Goal: Check status: Verify the current state of an ongoing process or item

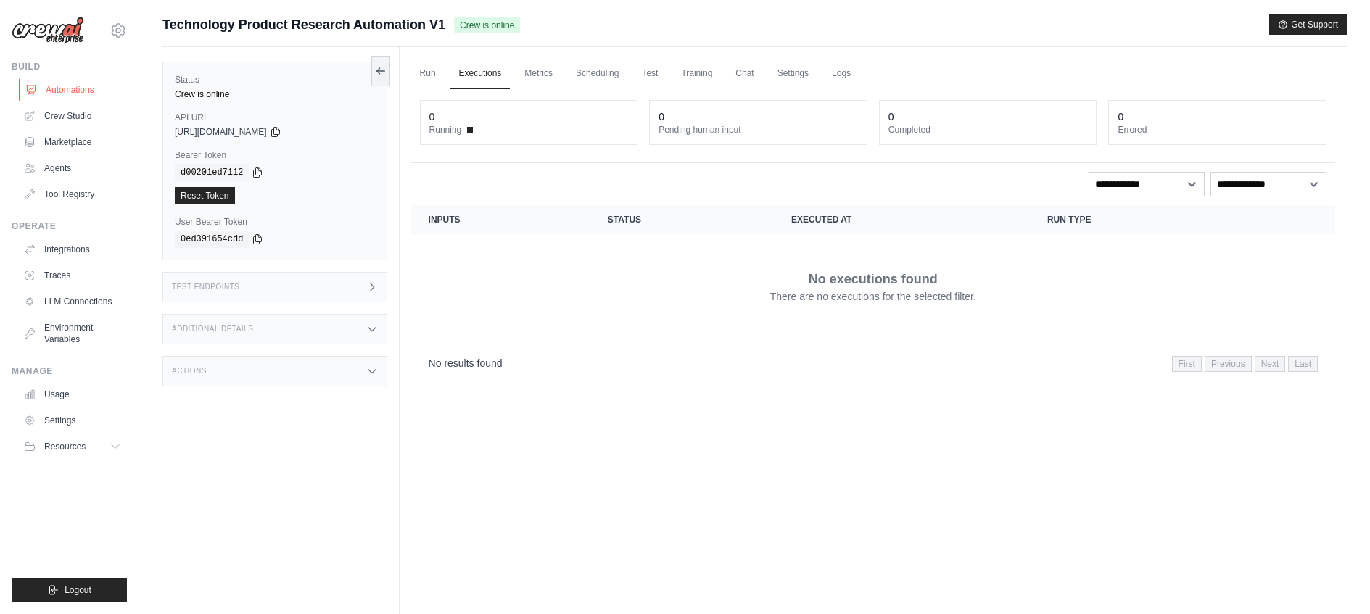
click at [84, 94] on link "Automations" at bounding box center [73, 89] width 109 height 23
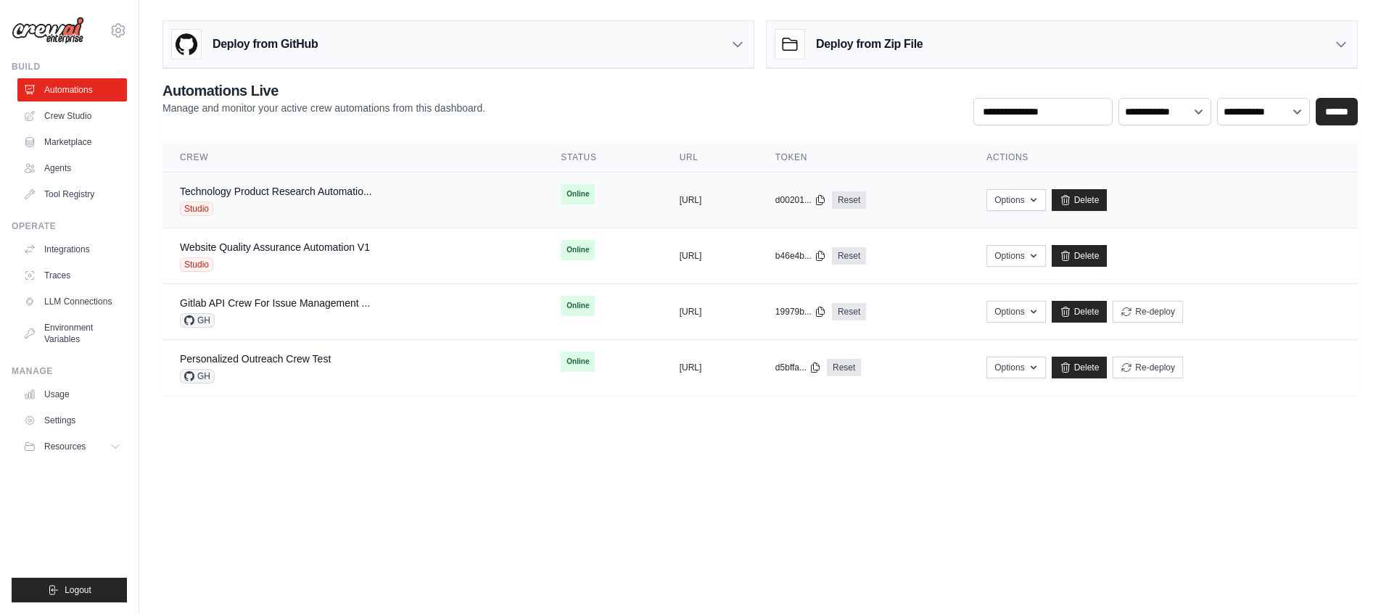
click at [385, 199] on div "Technology Product Research Automatio... Studio" at bounding box center [353, 200] width 346 height 32
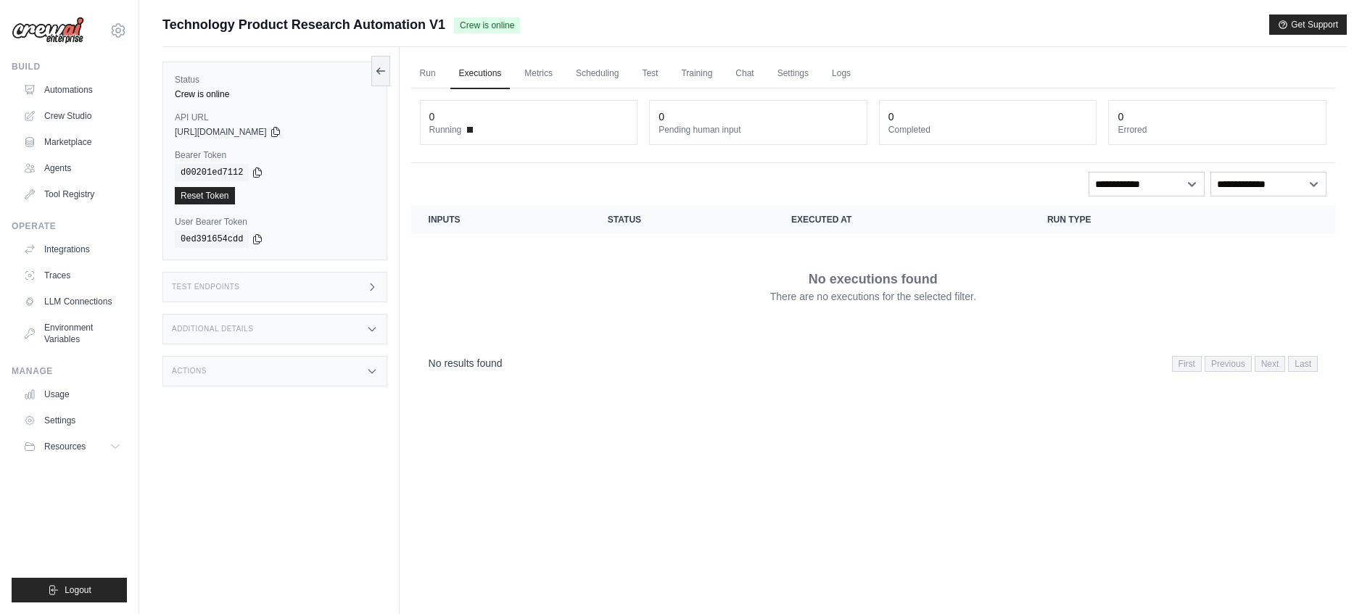
click at [54, 35] on img at bounding box center [48, 31] width 73 height 28
click at [88, 86] on link "Automations" at bounding box center [73, 89] width 109 height 23
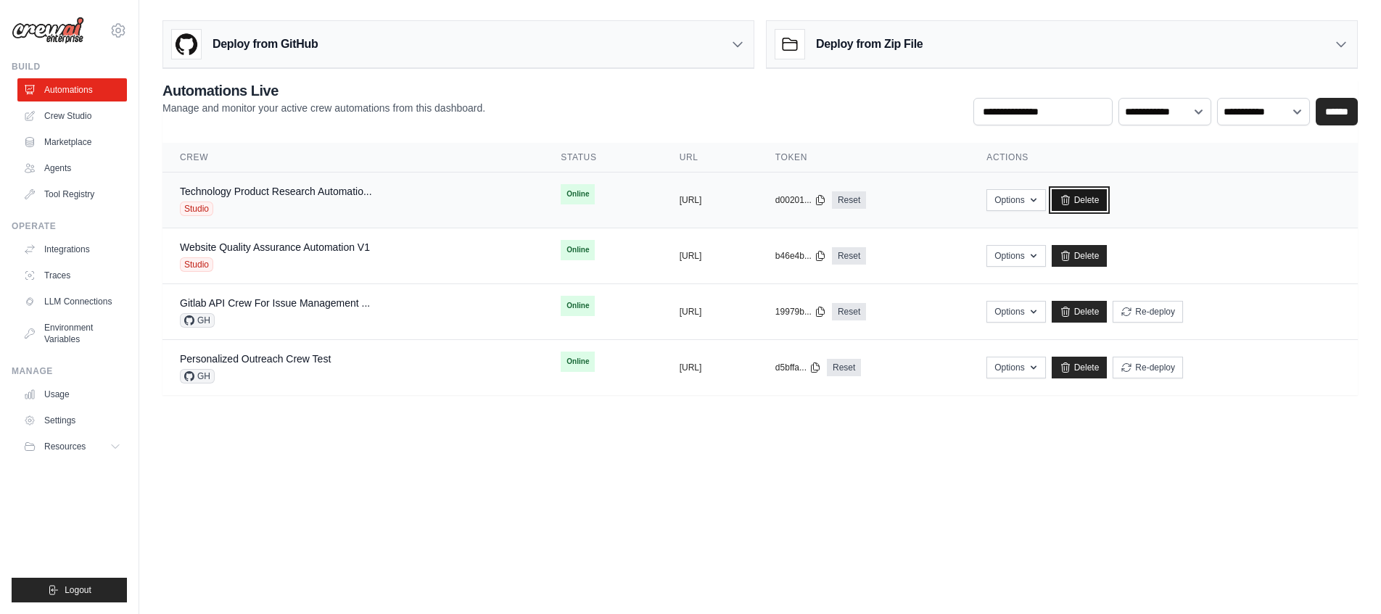
click at [1107, 205] on link "Delete" at bounding box center [1079, 200] width 56 height 22
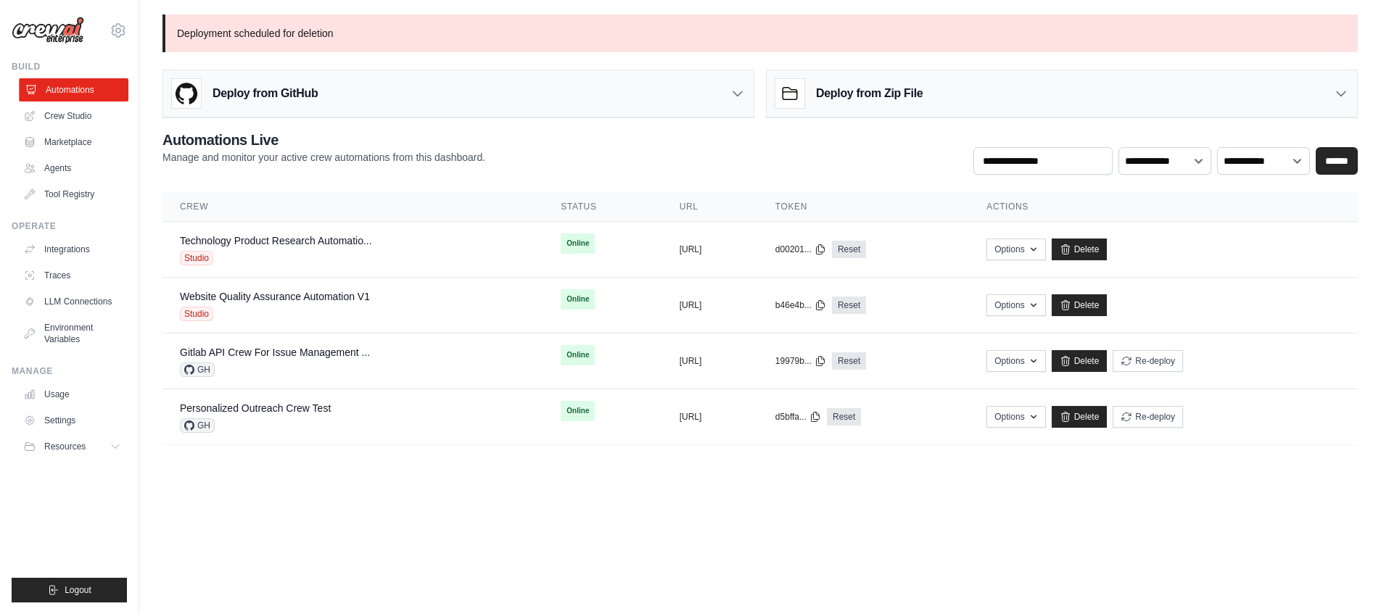
click at [95, 89] on link "Automations" at bounding box center [73, 89] width 109 height 23
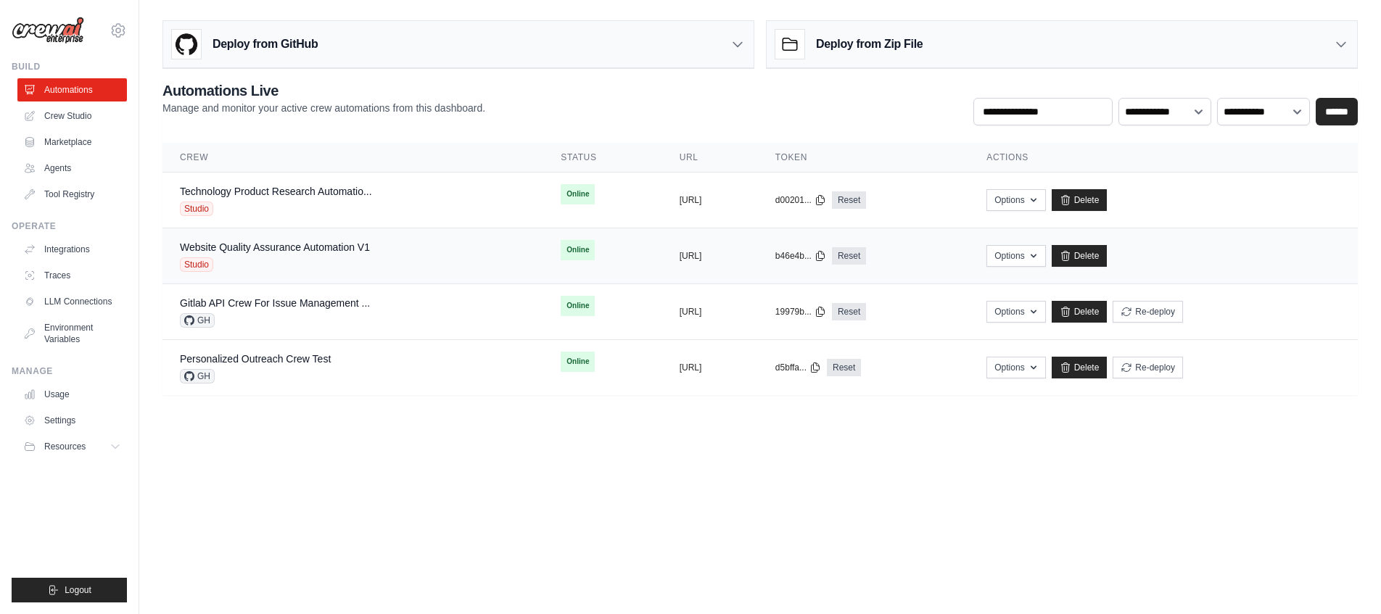
click at [276, 236] on td "Website Quality Assurance Automation V1 Studio" at bounding box center [352, 256] width 381 height 56
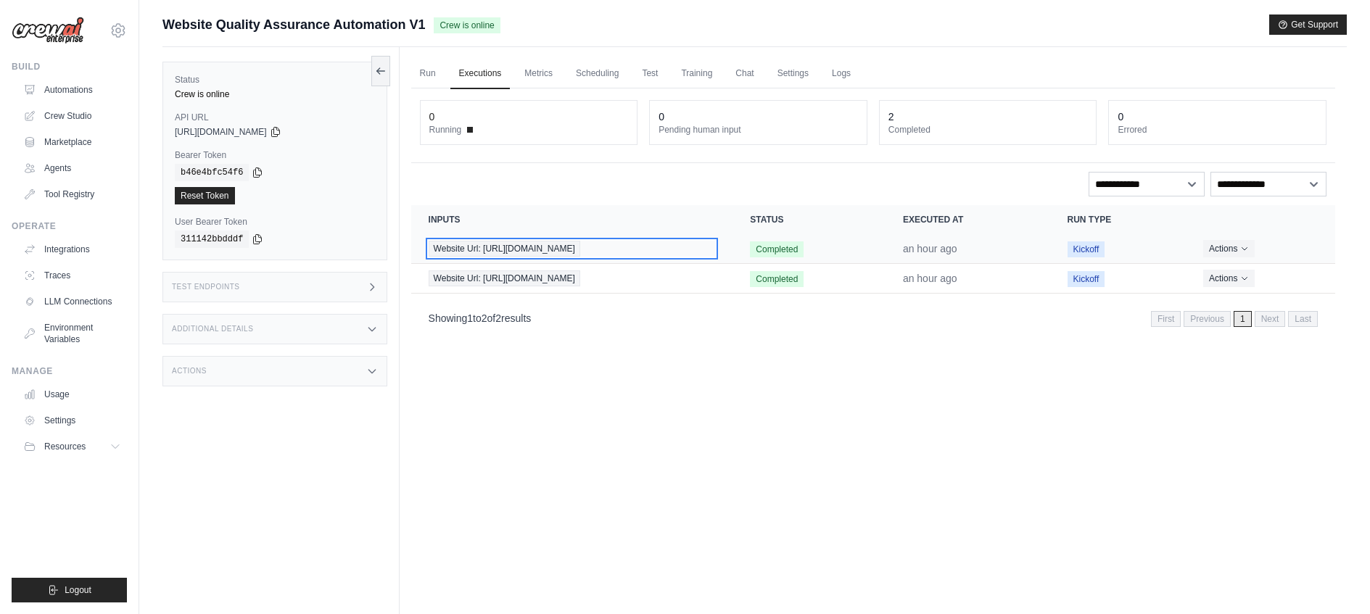
click at [495, 248] on span "Website Url: https://www.deerfieldgroup.com" at bounding box center [505, 249] width 152 height 16
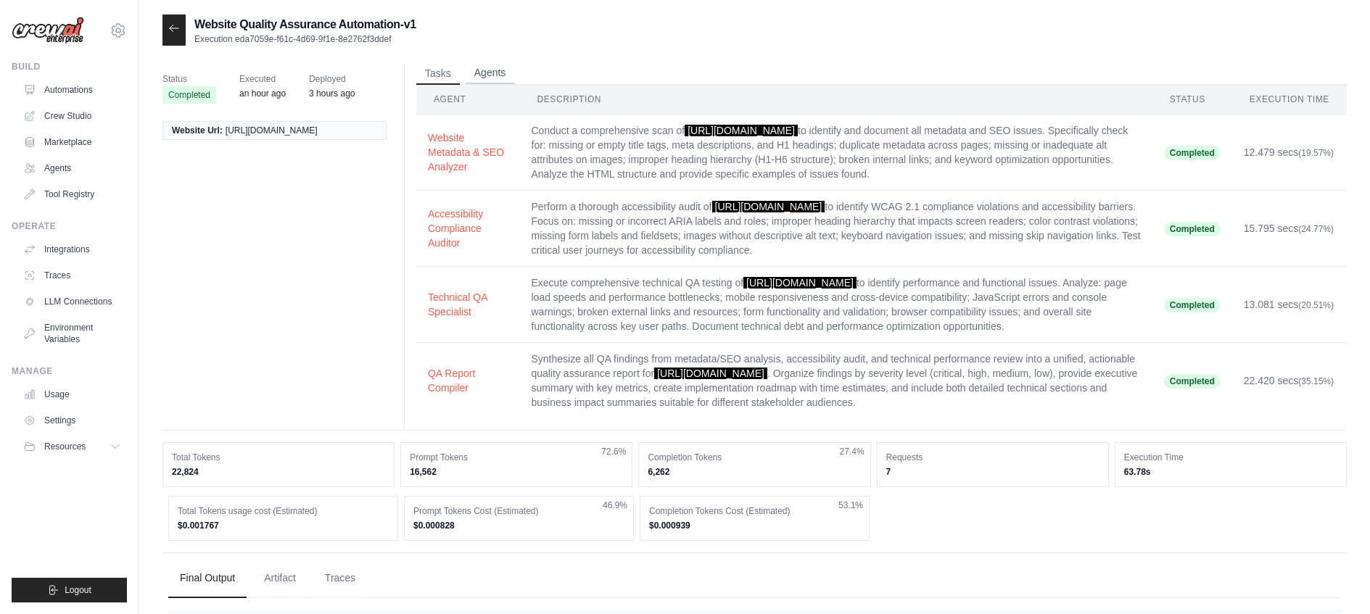
click at [500, 74] on button "Agents" at bounding box center [490, 73] width 49 height 22
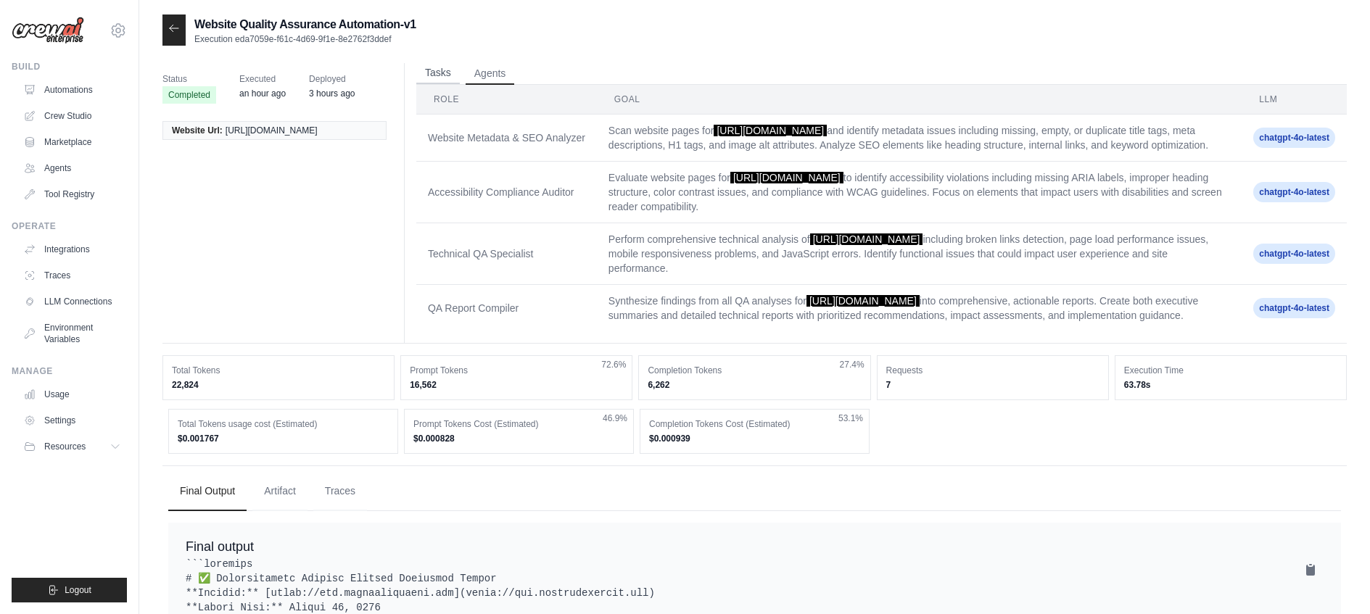
click at [445, 75] on button "Tasks" at bounding box center [438, 73] width 44 height 22
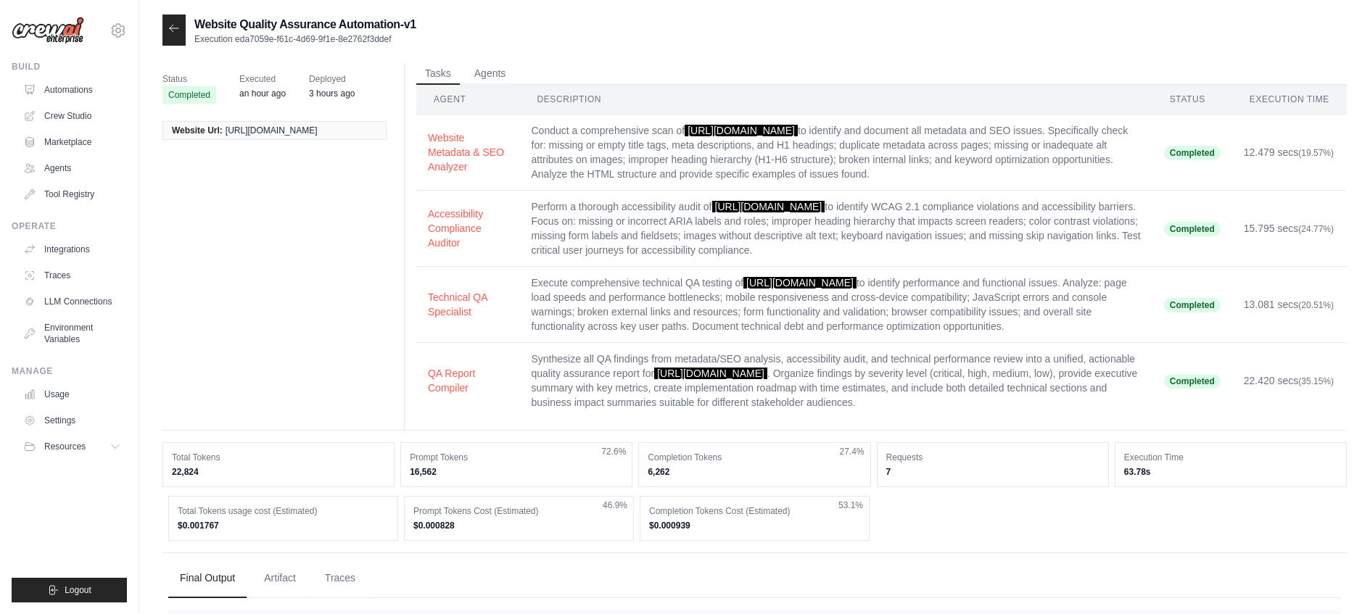
click at [540, 75] on ul "Tasks Agents" at bounding box center [881, 74] width 930 height 22
click at [483, 73] on button "Agents" at bounding box center [490, 73] width 49 height 22
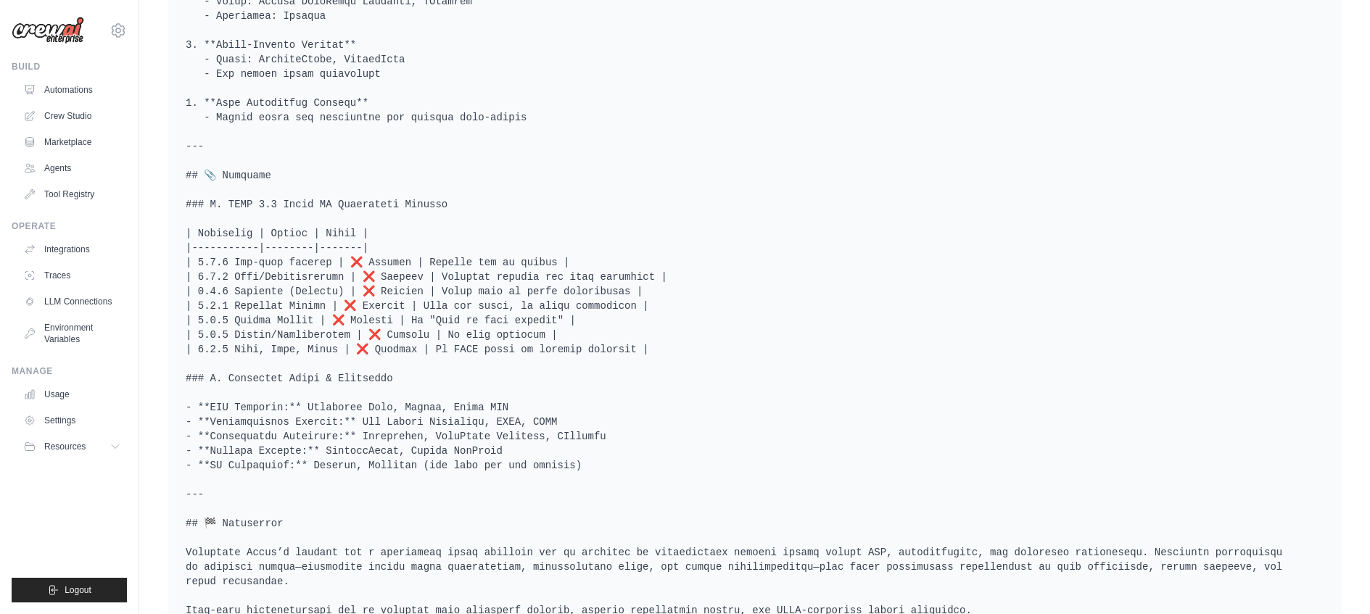
scroll to position [2460, 0]
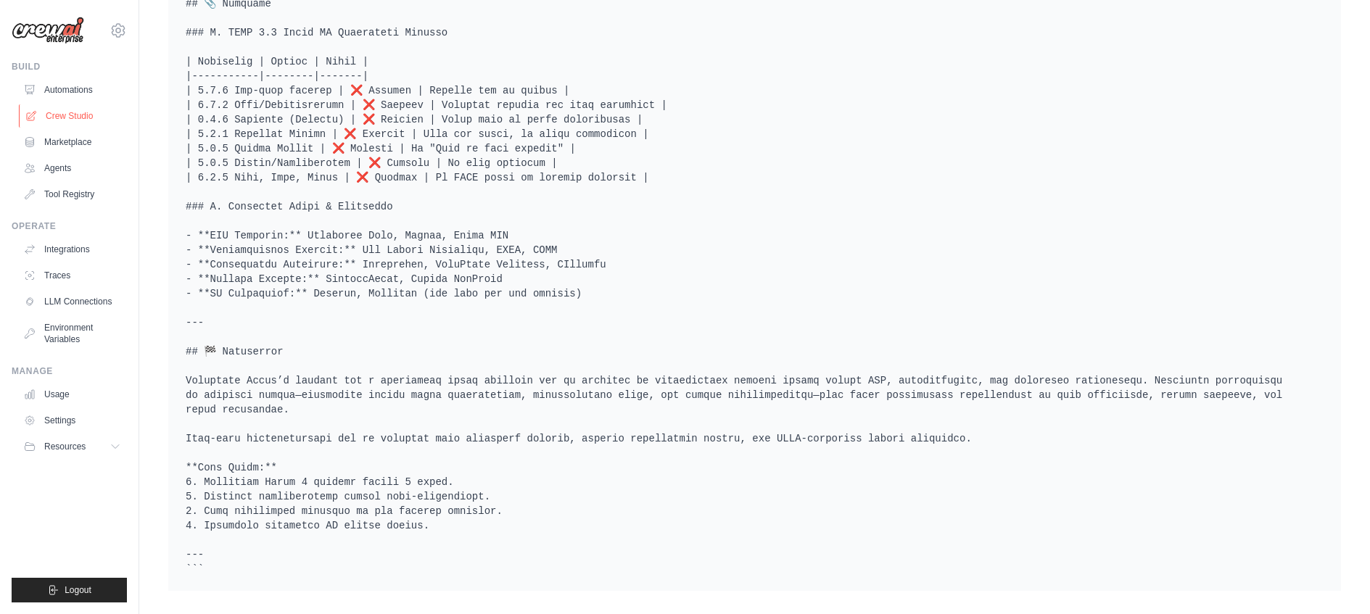
click at [86, 116] on link "Crew Studio" at bounding box center [73, 115] width 109 height 23
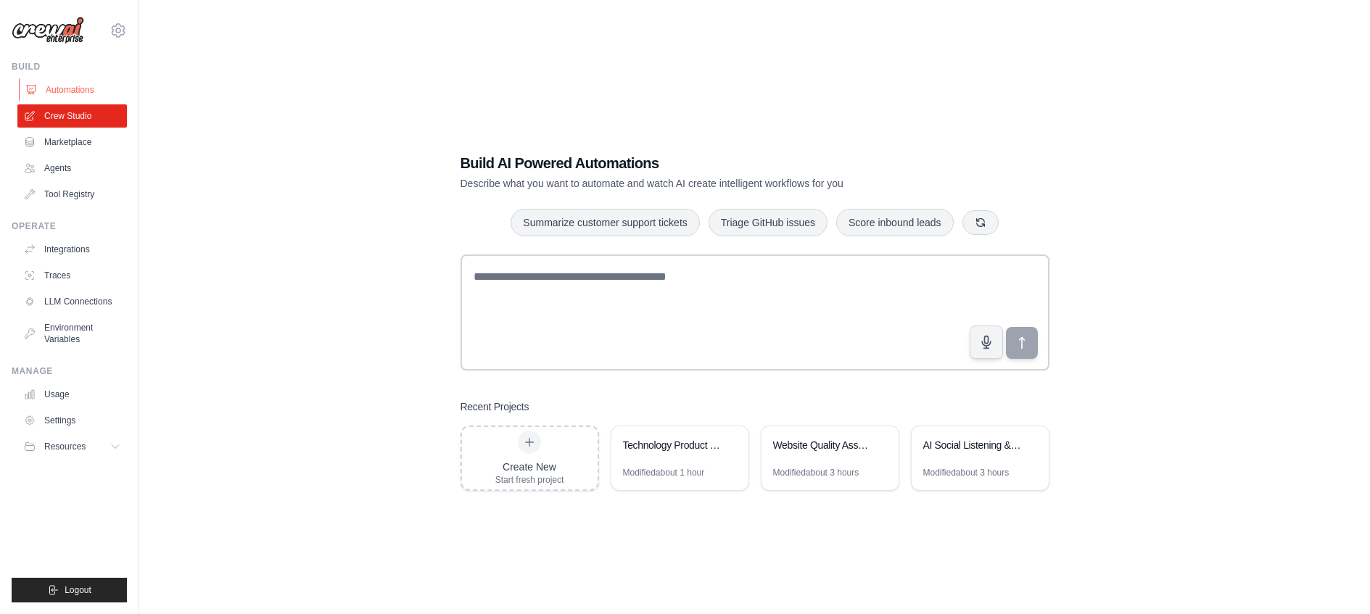
click at [82, 90] on link "Automations" at bounding box center [73, 89] width 109 height 23
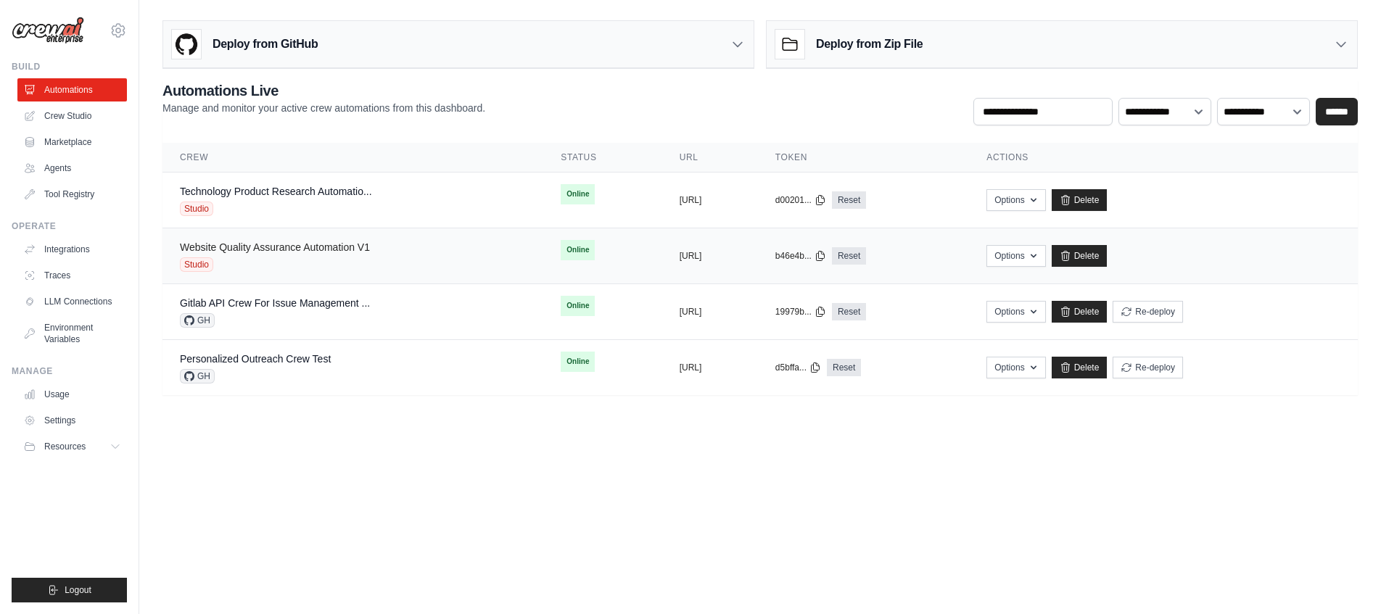
click at [315, 249] on link "Website Quality Assurance Automation V1" at bounding box center [275, 247] width 190 height 12
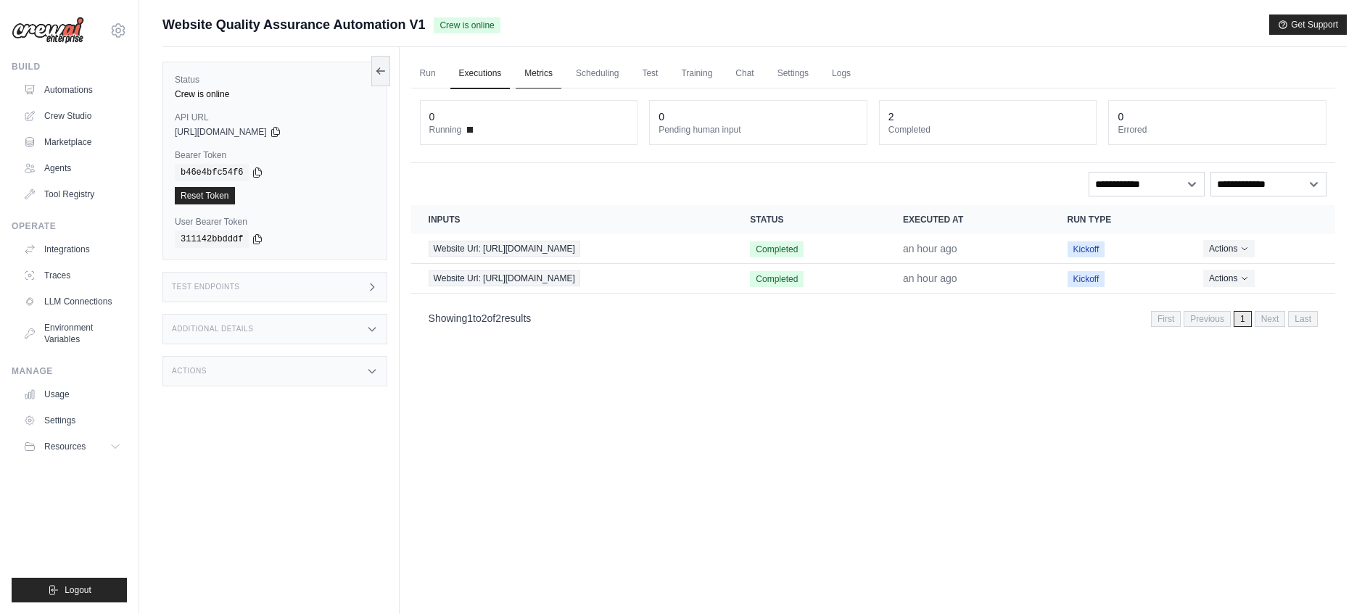
click at [543, 77] on link "Metrics" at bounding box center [539, 74] width 46 height 30
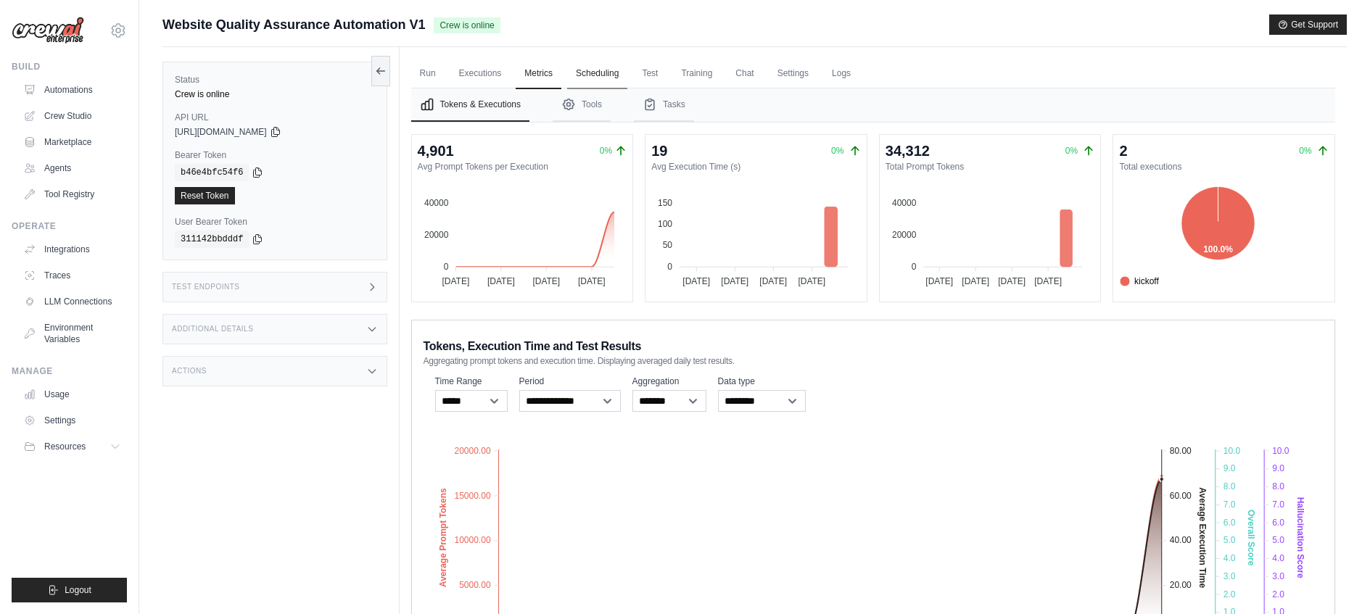
click at [594, 80] on link "Scheduling" at bounding box center [597, 74] width 60 height 30
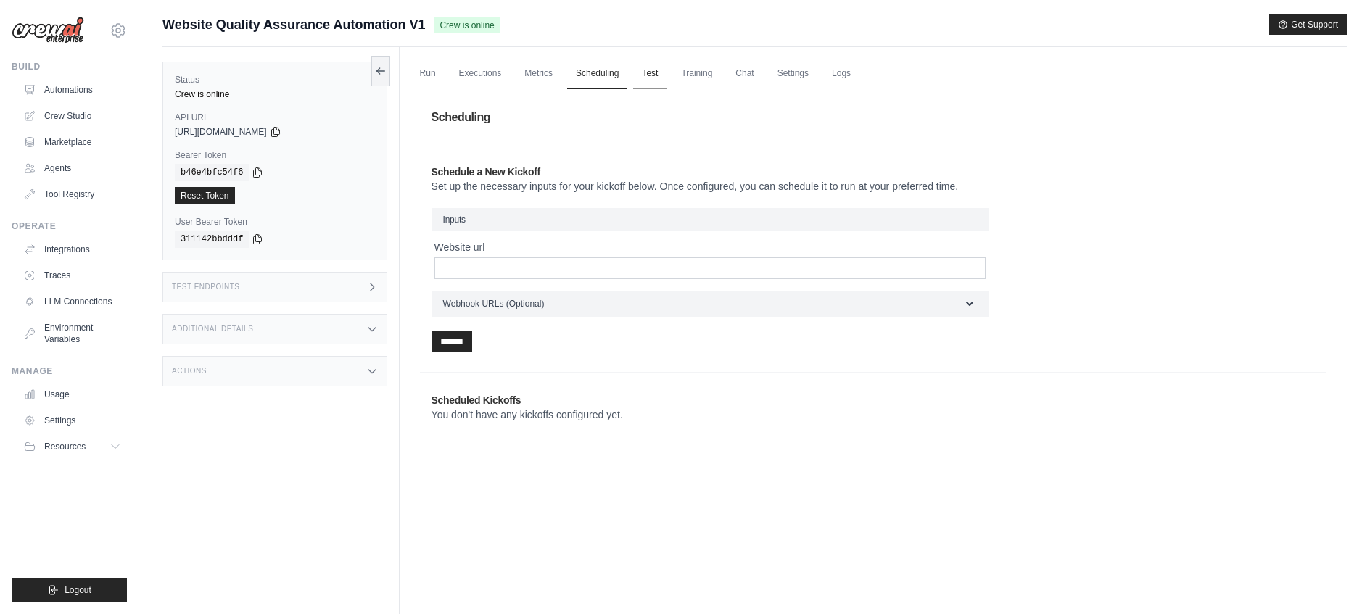
click at [656, 77] on link "Test" at bounding box center [649, 74] width 33 height 30
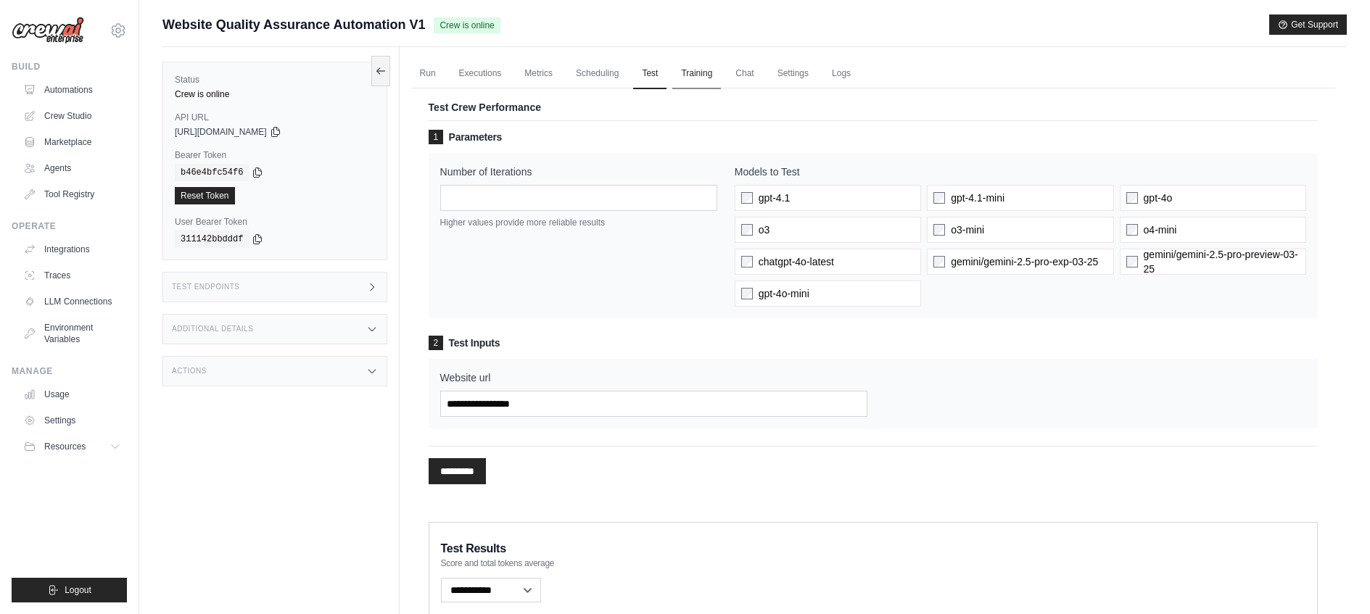
click at [697, 77] on link "Training" at bounding box center [696, 74] width 49 height 30
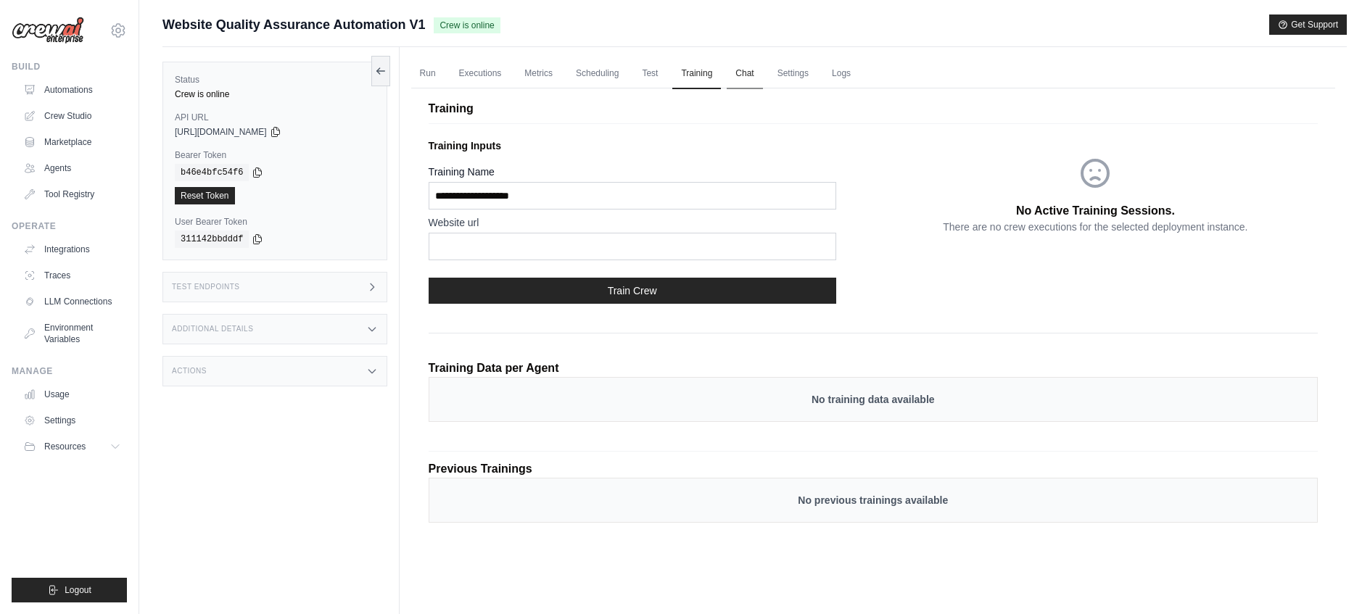
click at [744, 76] on link "Chat" at bounding box center [745, 74] width 36 height 30
click at [849, 73] on link "Logs" at bounding box center [841, 74] width 36 height 30
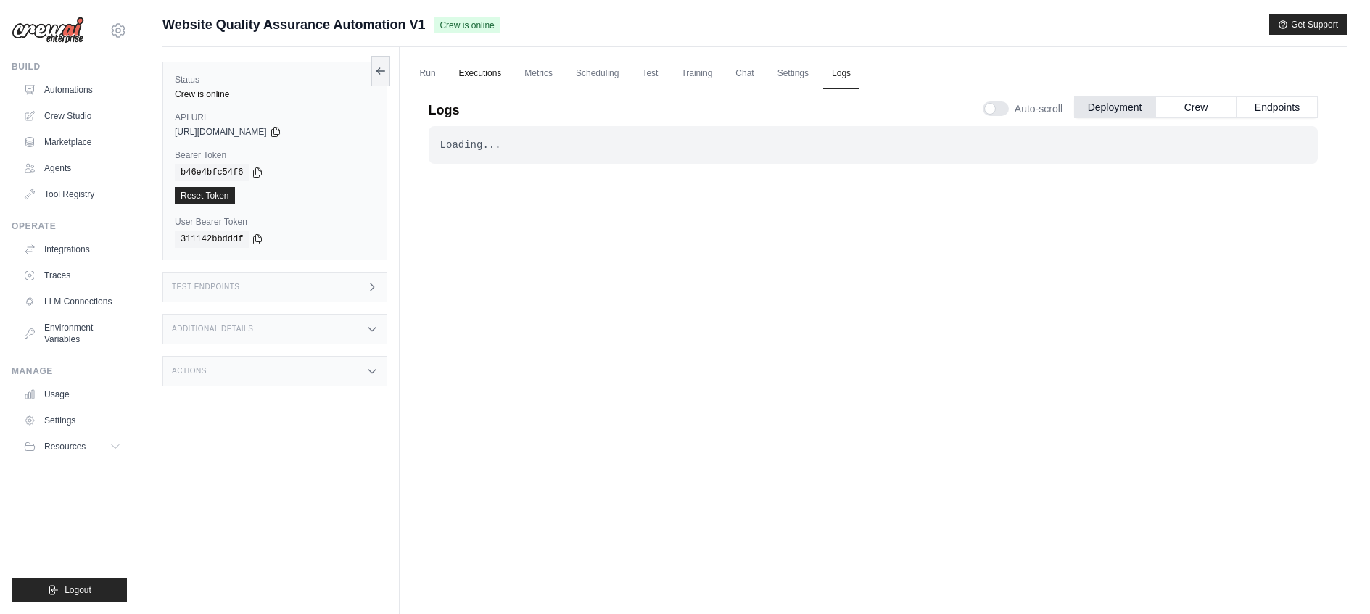
click at [463, 77] on link "Executions" at bounding box center [480, 74] width 60 height 30
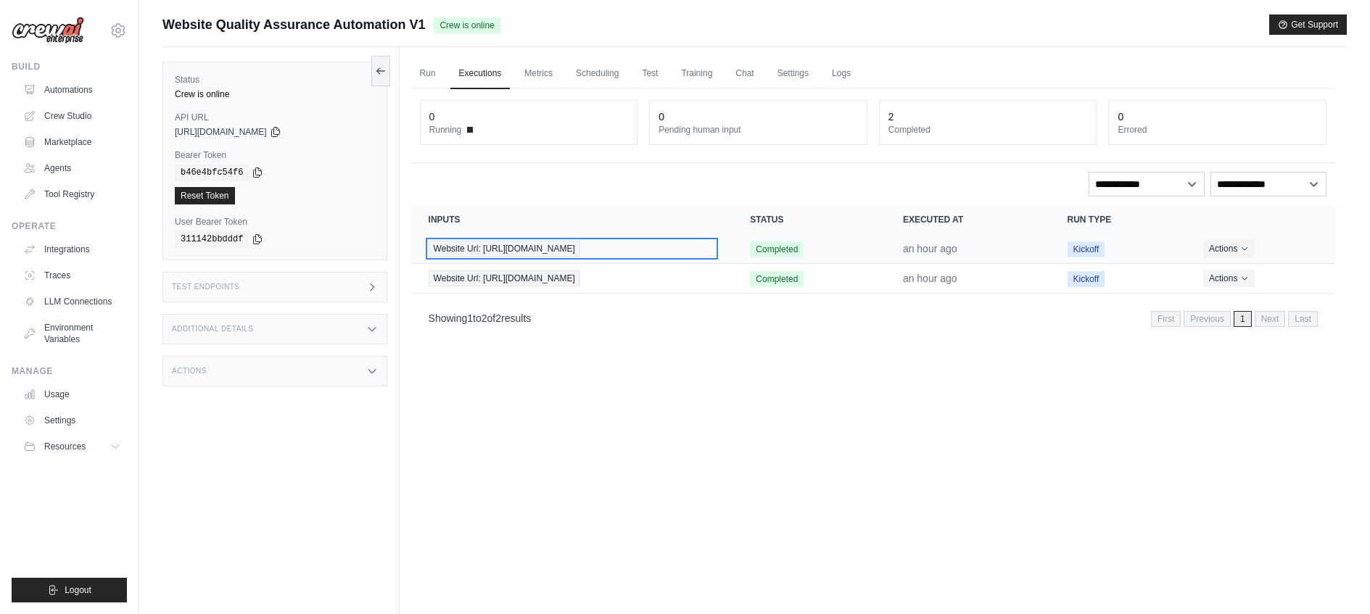
click at [566, 249] on span "Website Url: https://www.deerfieldgroup.com" at bounding box center [505, 249] width 152 height 16
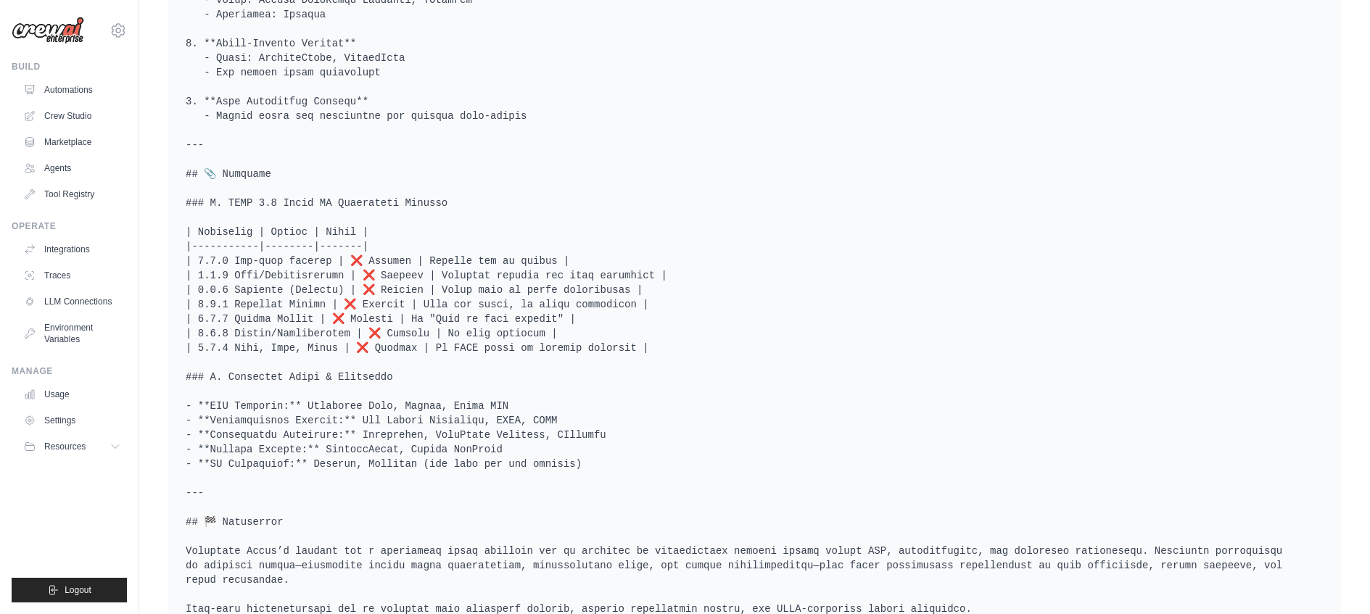
scroll to position [2351, 0]
